Goal: Find specific page/section: Find specific page/section

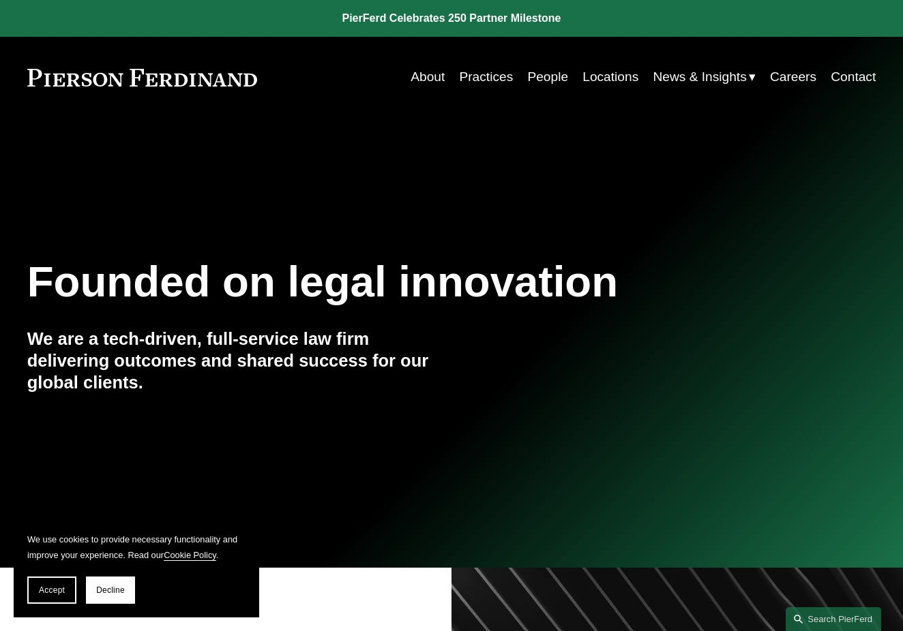
click at [539, 82] on link "People" at bounding box center [547, 77] width 41 height 26
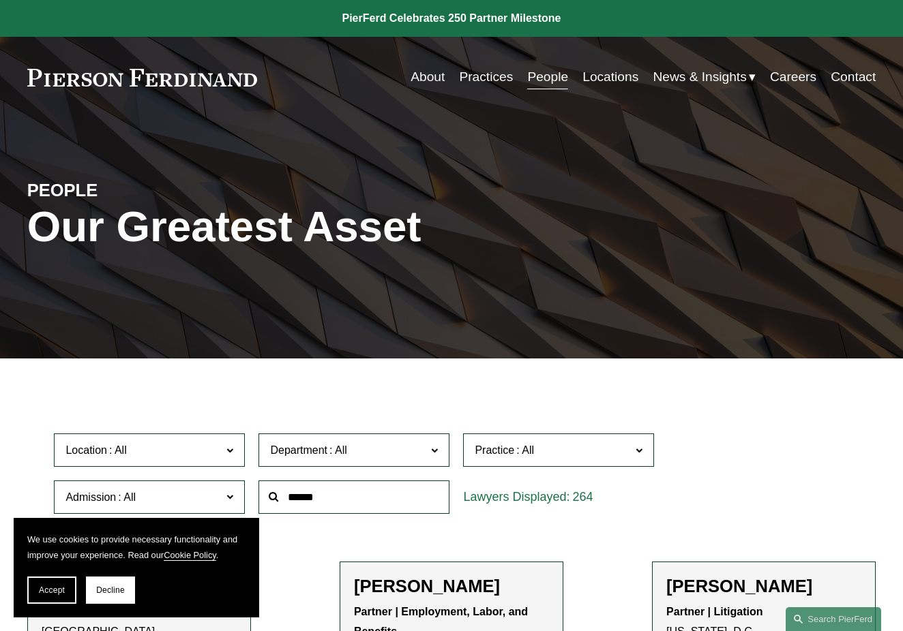
click at [311, 498] on input "text" at bounding box center [353, 497] width 191 height 33
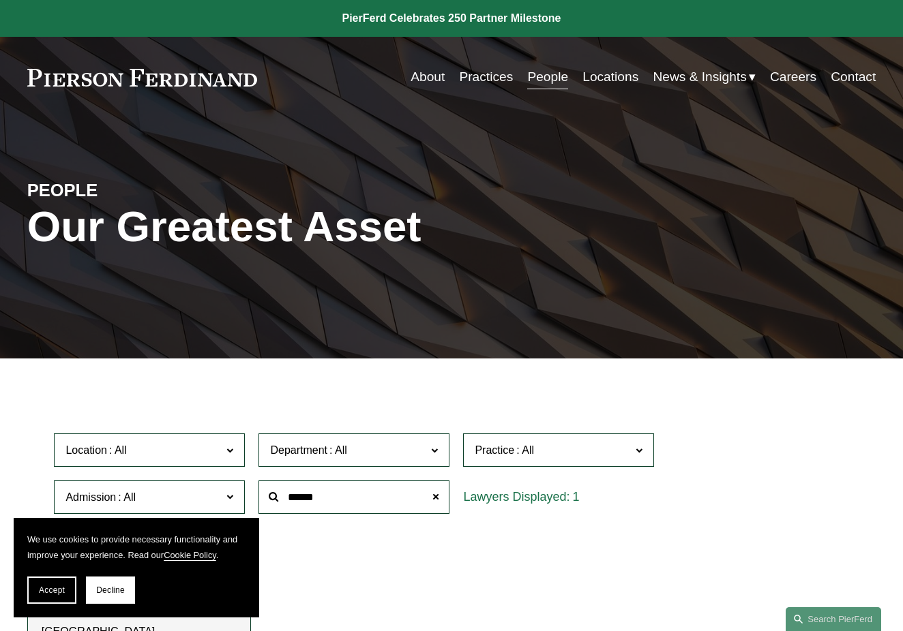
type input "******"
click at [59, 586] on span "Accept" at bounding box center [52, 591] width 26 height 10
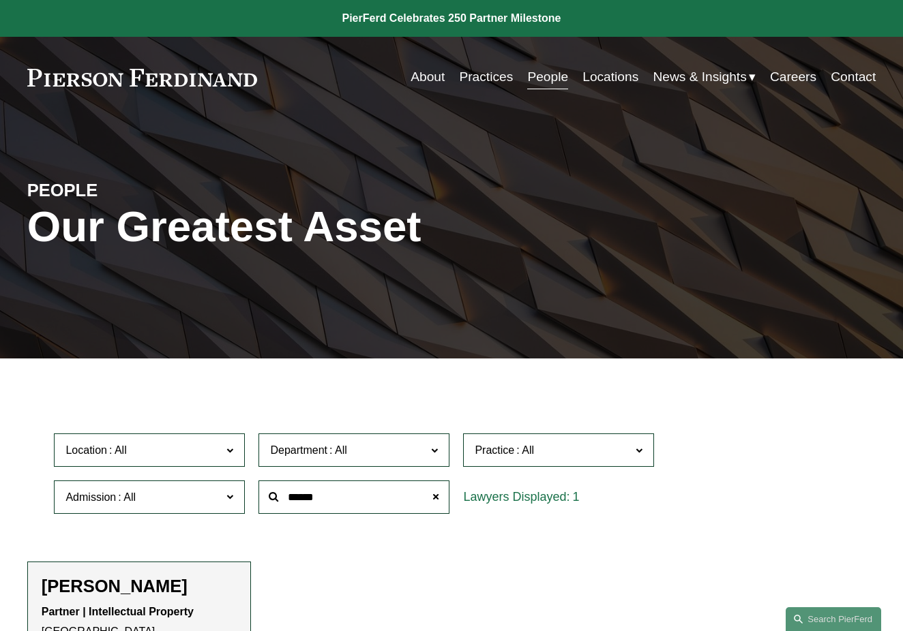
click at [268, 497] on span at bounding box center [268, 497] width 0 height 0
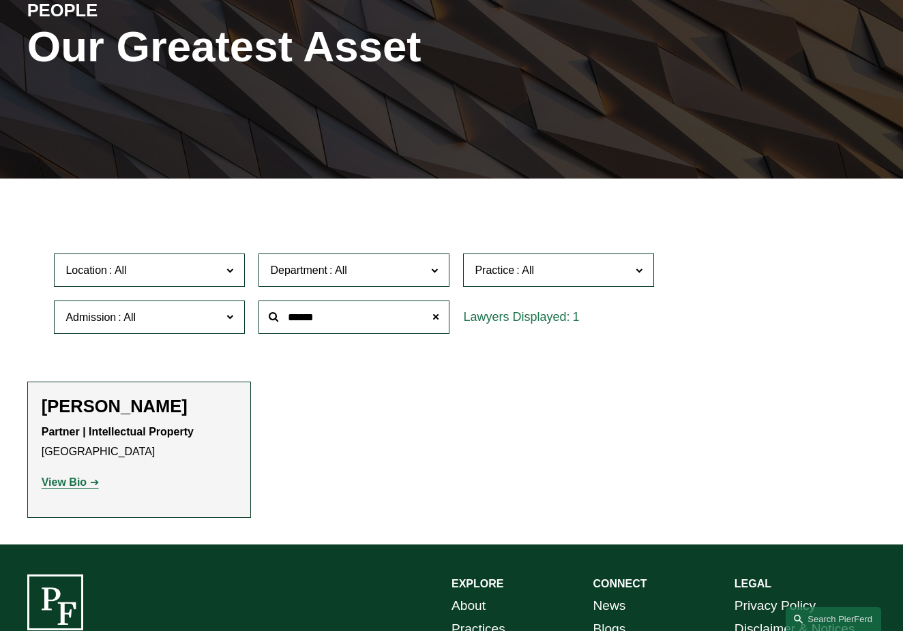
scroll to position [181, 0]
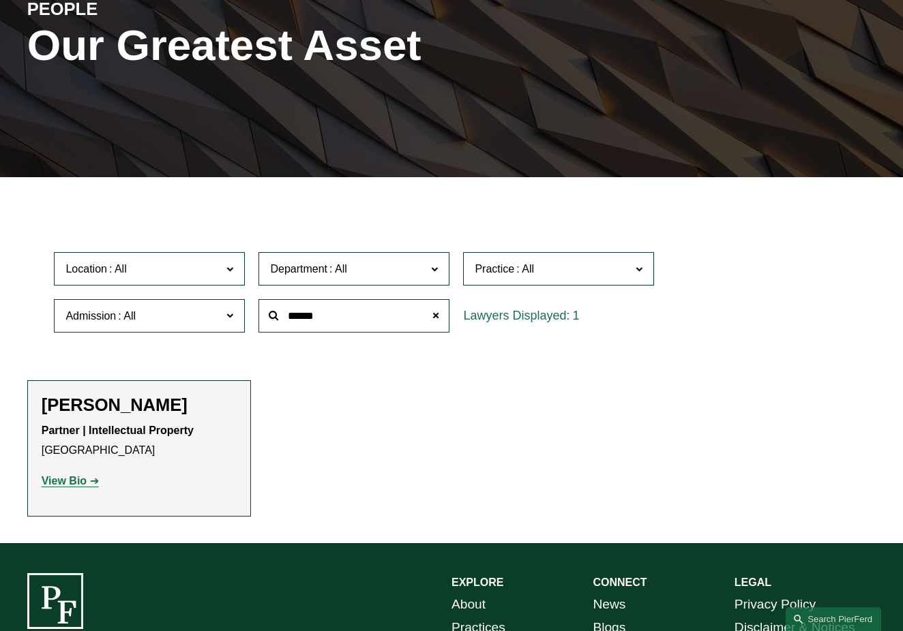
click at [60, 477] on strong "View Bio" at bounding box center [64, 481] width 45 height 12
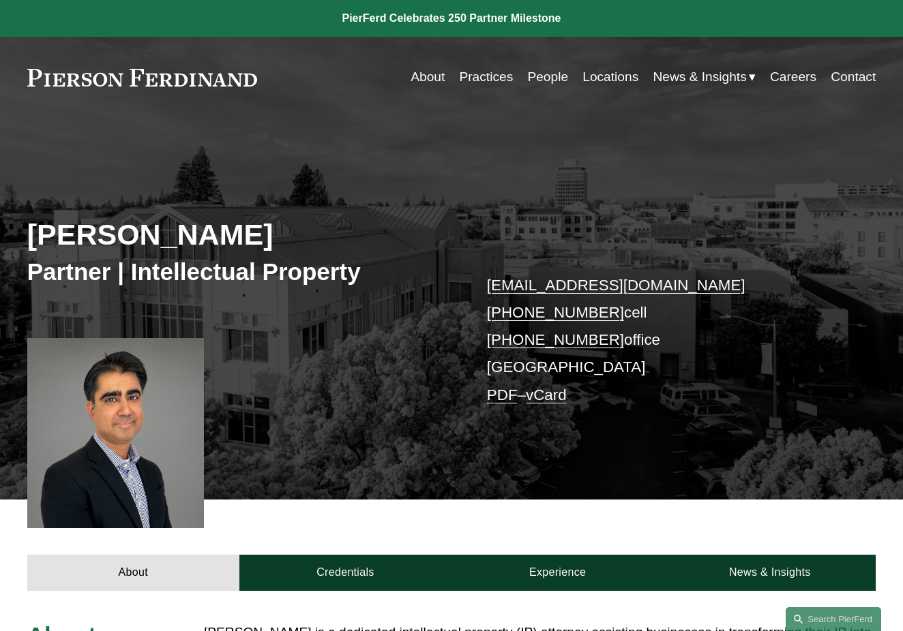
click at [541, 75] on link "People" at bounding box center [547, 77] width 41 height 26
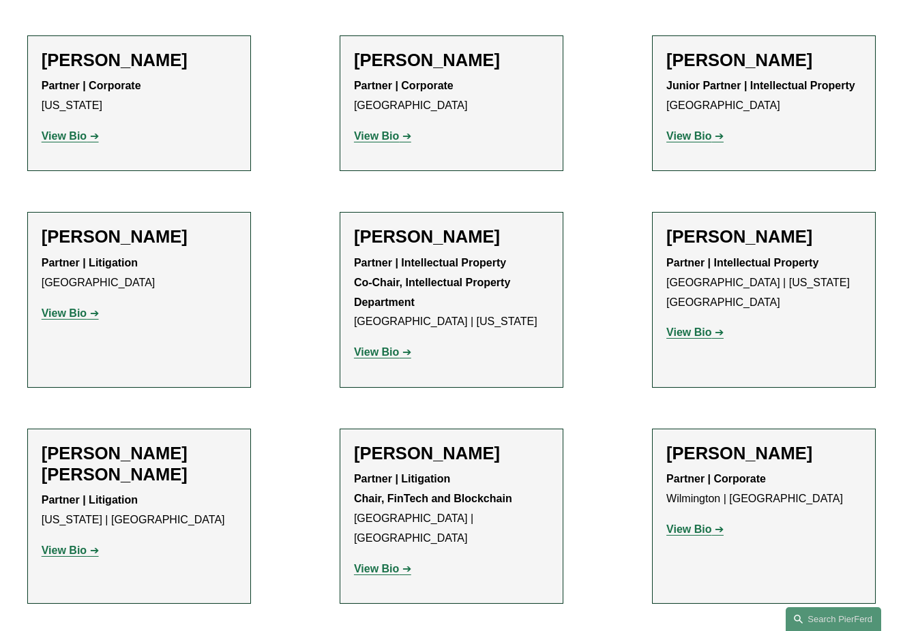
scroll to position [9036, 0]
